Goal: Task Accomplishment & Management: Manage account settings

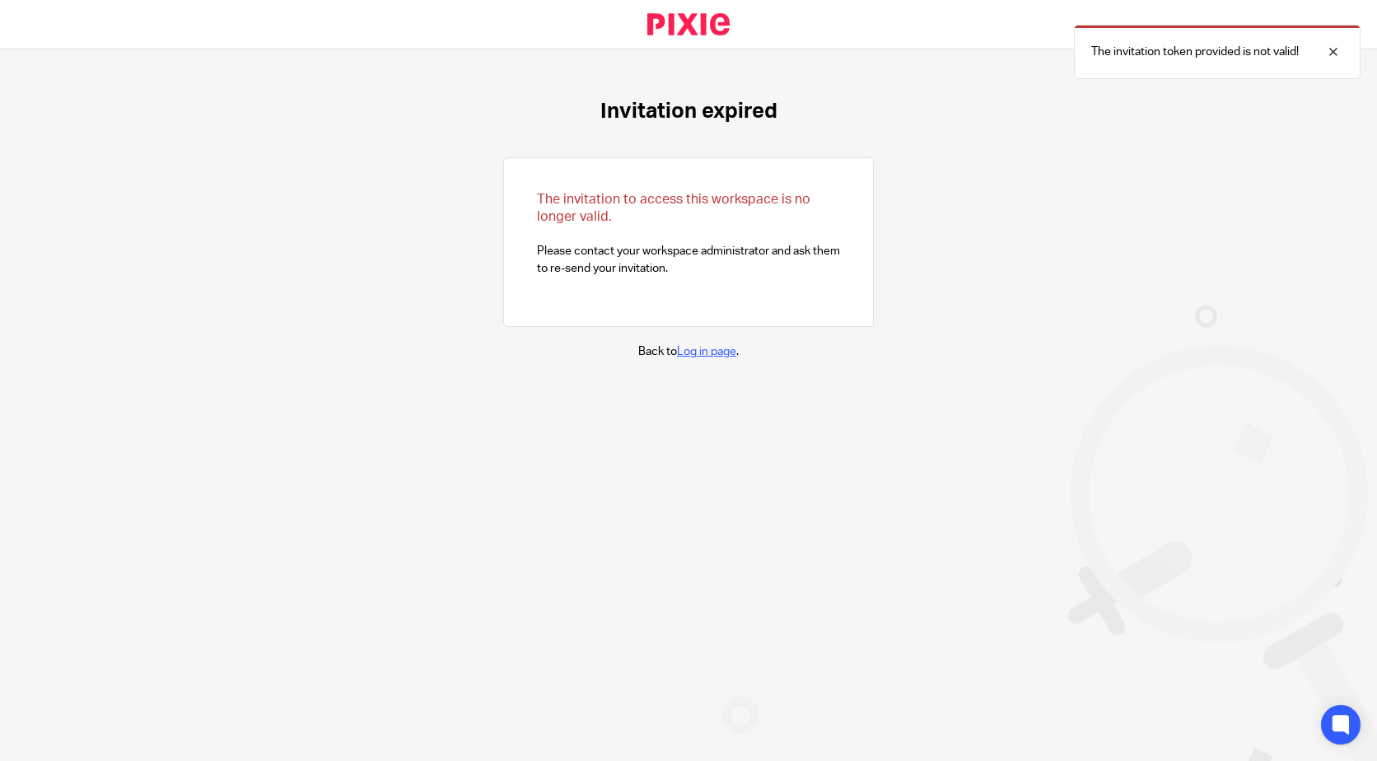
click at [704, 346] on link "Log in page" at bounding box center [706, 352] width 59 height 12
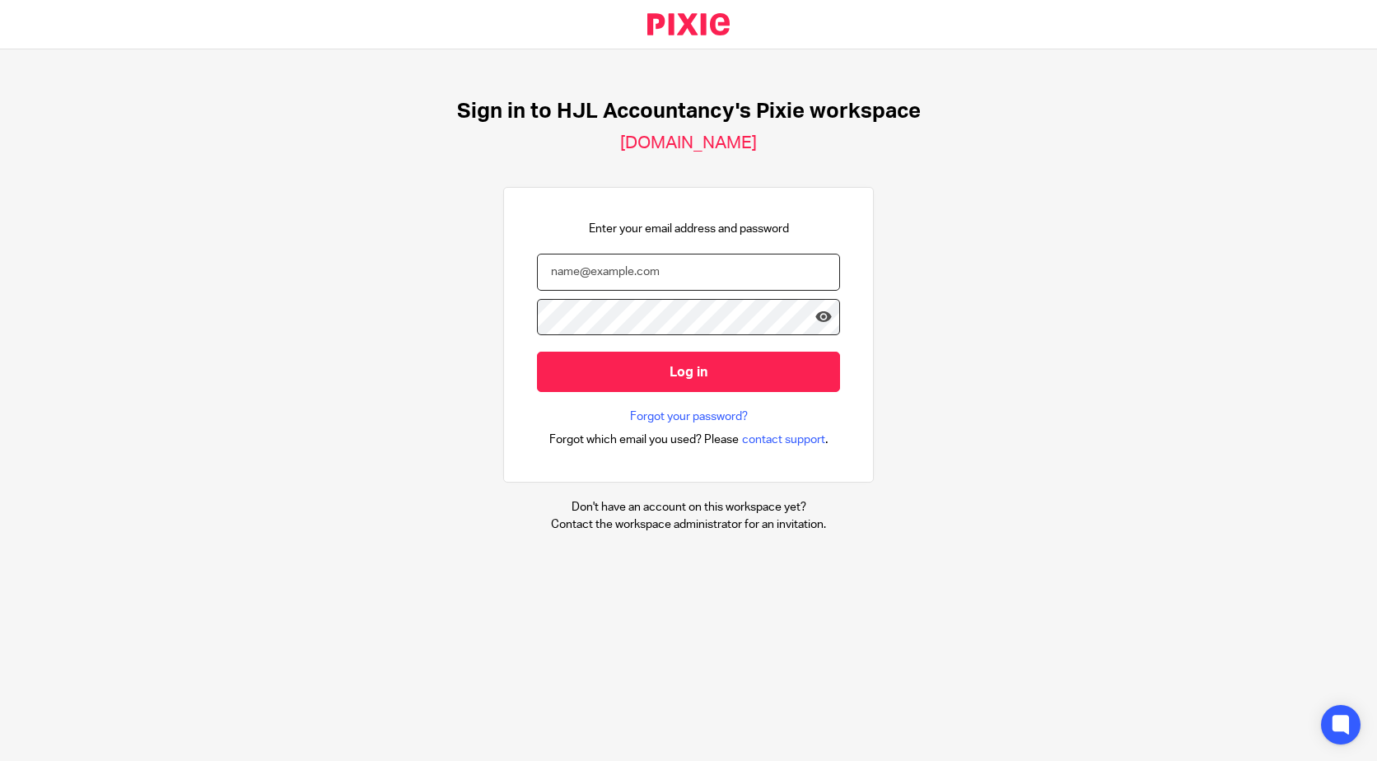
click at [636, 278] on input "email" at bounding box center [688, 272] width 303 height 37
type input "rhys@hjlaccountancy.com"
click at [537, 352] on input "Log in" at bounding box center [688, 372] width 303 height 40
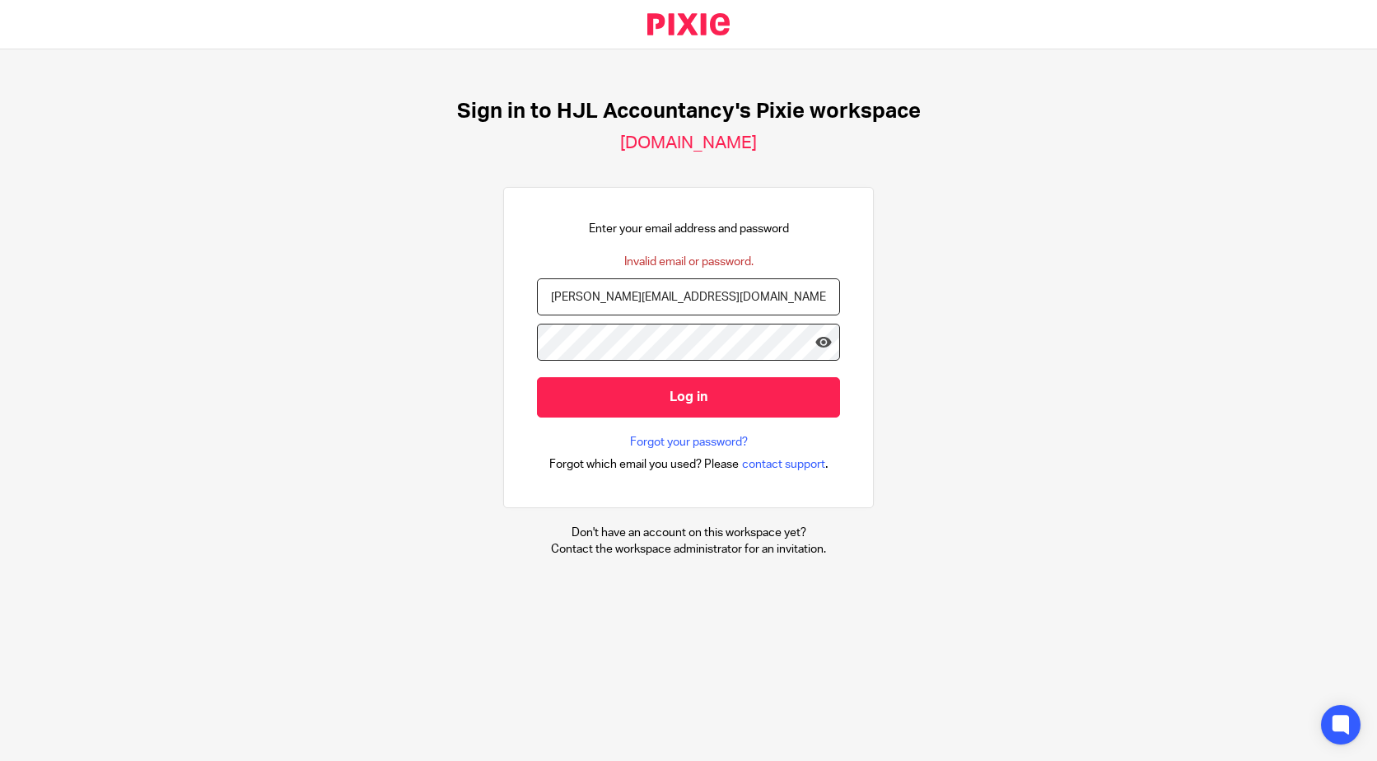
click at [713, 144] on h2 "[DOMAIN_NAME]" at bounding box center [688, 143] width 137 height 21
click at [703, 440] on link "Forgot your password?" at bounding box center [689, 442] width 118 height 16
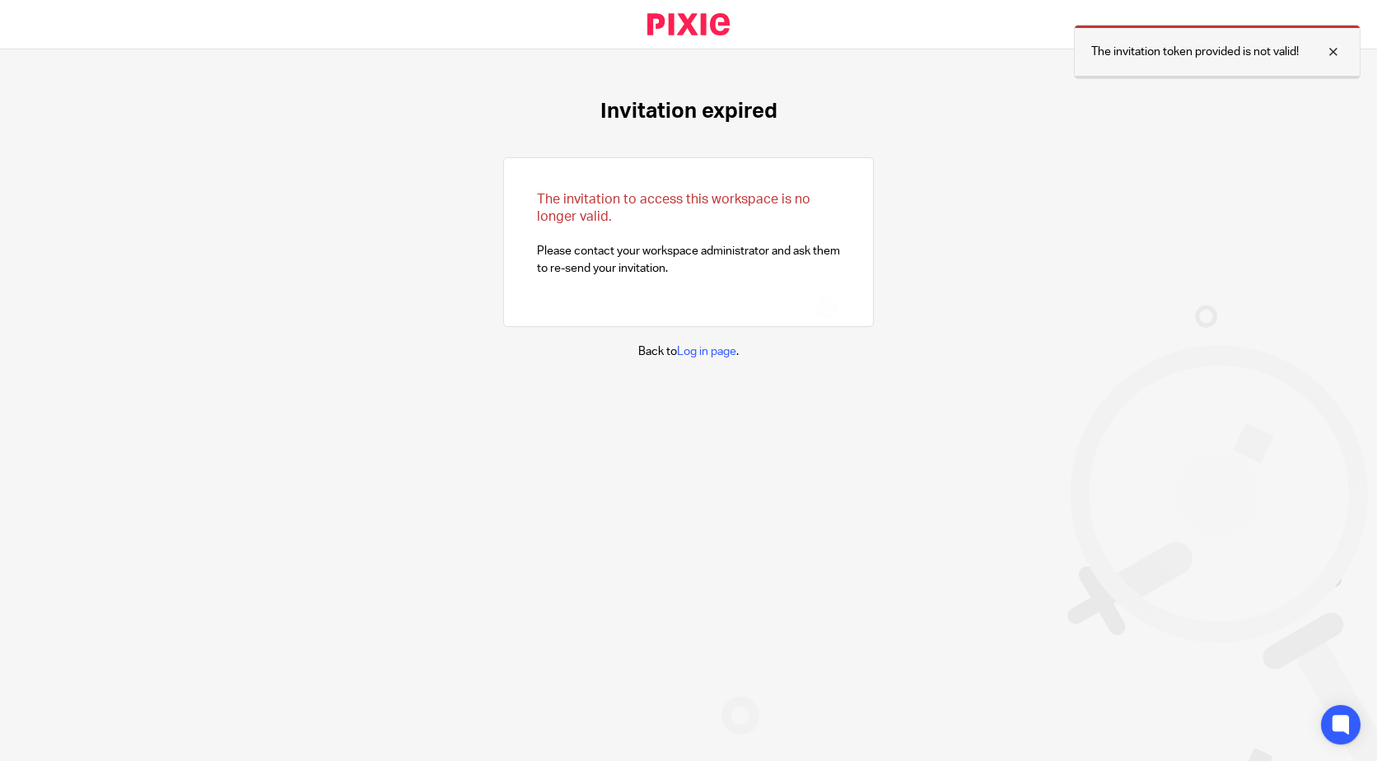
click at [1135, 53] on p "The invitation token provided is not valid!" at bounding box center [1195, 52] width 208 height 16
click at [679, 355] on link "Log in page" at bounding box center [706, 352] width 59 height 12
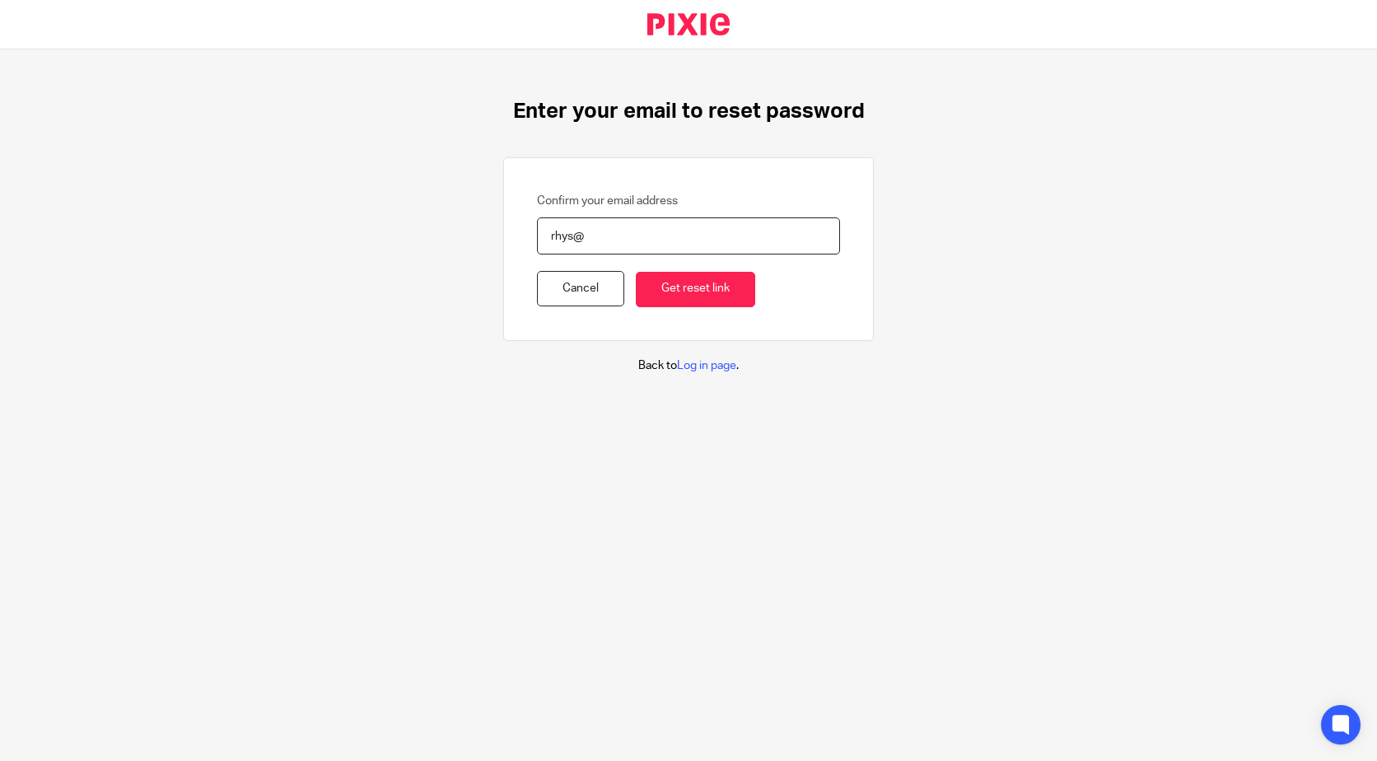
type input "[PERSON_NAME][EMAIL_ADDRESS][DOMAIN_NAME]"
click at [699, 296] on input "Get reset link" at bounding box center [695, 289] width 119 height 35
